Goal: Information Seeking & Learning: Learn about a topic

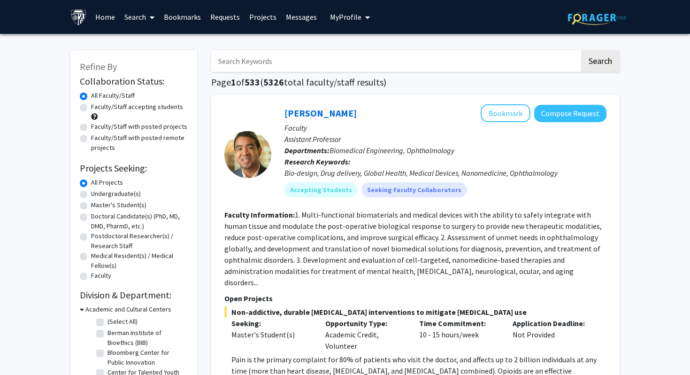
click at [91, 105] on label "Faculty/Staff accepting students" at bounding box center [137, 107] width 92 height 10
click at [91, 105] on input "Faculty/Staff accepting students" at bounding box center [94, 105] width 6 height 6
radio input "true"
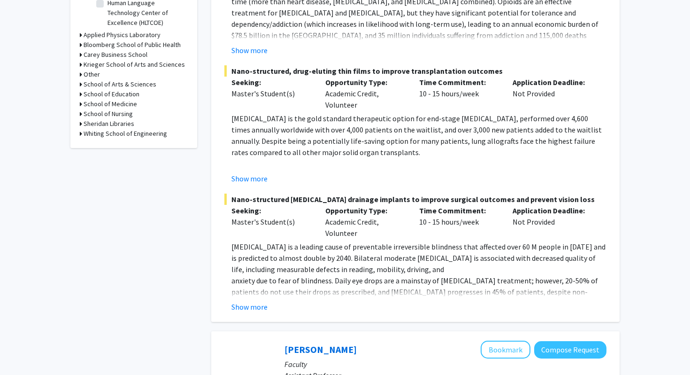
scroll to position [319, 0]
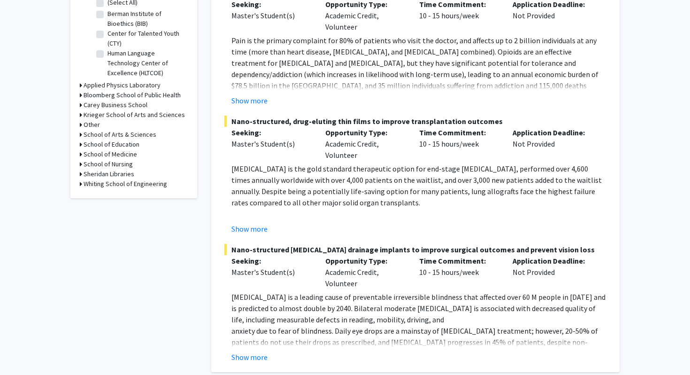
click at [102, 113] on h3 "Krieger School of Arts and Sciences" at bounding box center [134, 115] width 101 height 10
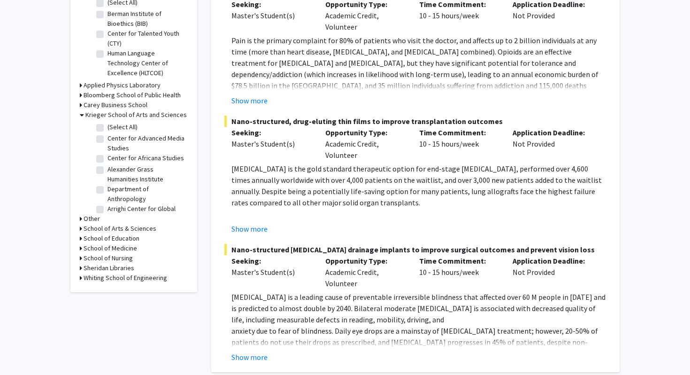
click at [110, 114] on h3 "Krieger School of Arts and Sciences" at bounding box center [135, 115] width 101 height 10
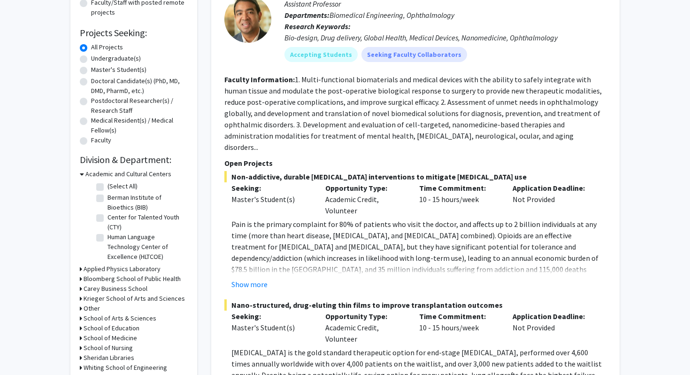
scroll to position [285, 0]
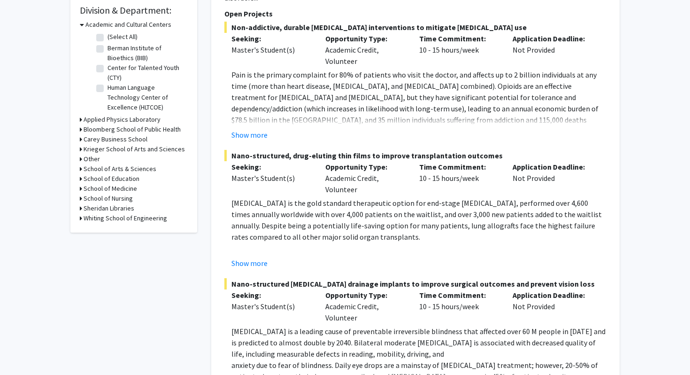
click at [131, 216] on h3 "Whiting School of Engineering" at bounding box center [126, 218] width 84 height 10
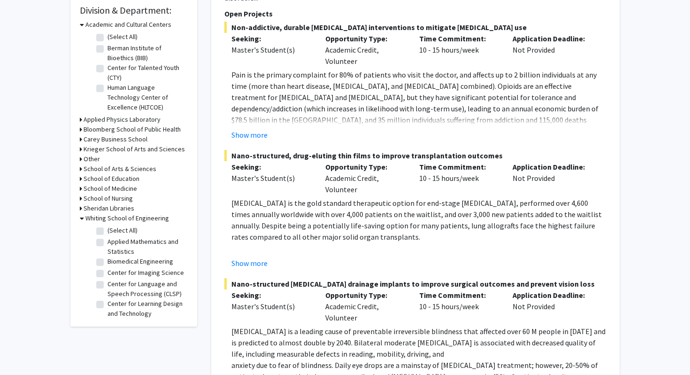
click at [147, 240] on label "Applied Mathematics and Statistics" at bounding box center [147, 247] width 78 height 20
click at [114, 240] on input "Applied Mathematics and Statistics" at bounding box center [111, 240] width 6 height 6
checkbox input "true"
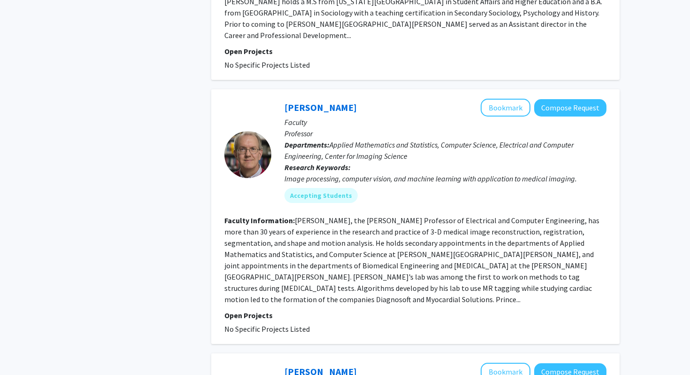
scroll to position [534, 0]
click at [324, 101] on link "[PERSON_NAME]" at bounding box center [321, 107] width 72 height 12
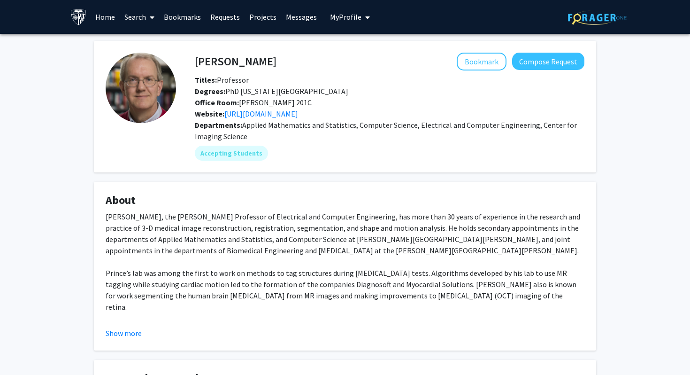
click at [299, 242] on div "[PERSON_NAME], the [PERSON_NAME] Professor of Electrical and Computer Engineeri…" at bounding box center [345, 374] width 479 height 327
click at [131, 332] on button "Show more" at bounding box center [124, 332] width 36 height 11
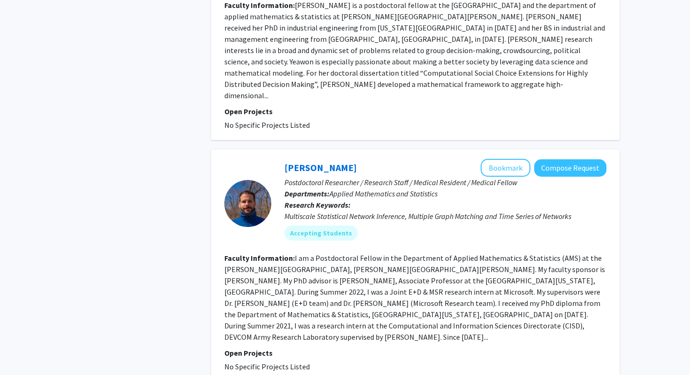
scroll to position [2278, 0]
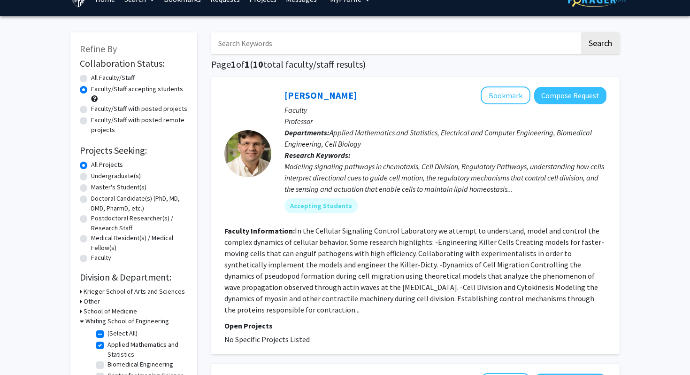
scroll to position [0, 0]
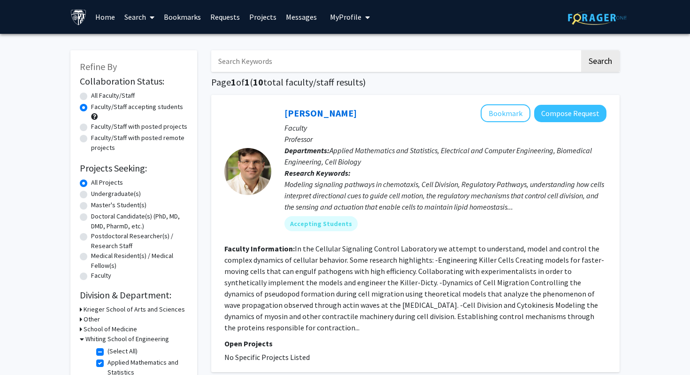
click at [91, 108] on label "Faculty/Staff accepting students" at bounding box center [137, 107] width 92 height 10
click at [91, 108] on input "Faculty/Staff accepting students" at bounding box center [94, 105] width 6 height 6
click at [91, 108] on label "Faculty/Staff accepting students" at bounding box center [137, 107] width 92 height 10
click at [91, 108] on input "Faculty/Staff accepting students" at bounding box center [94, 105] width 6 height 6
click at [91, 94] on label "All Faculty/Staff" at bounding box center [113, 96] width 44 height 10
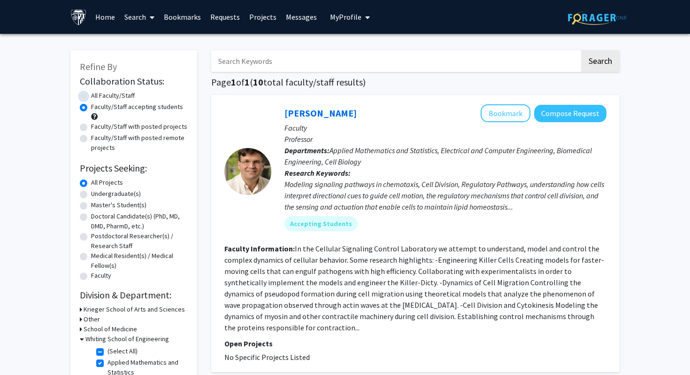
click at [91, 94] on input "All Faculty/Staff" at bounding box center [94, 94] width 6 height 6
radio input "true"
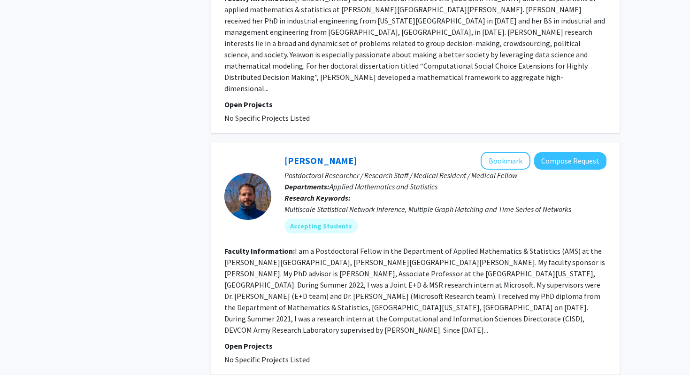
scroll to position [2296, 0]
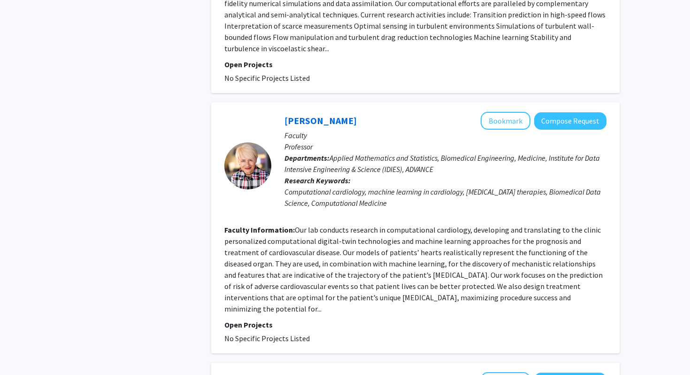
scroll to position [1185, 0]
